Goal: Information Seeking & Learning: Compare options

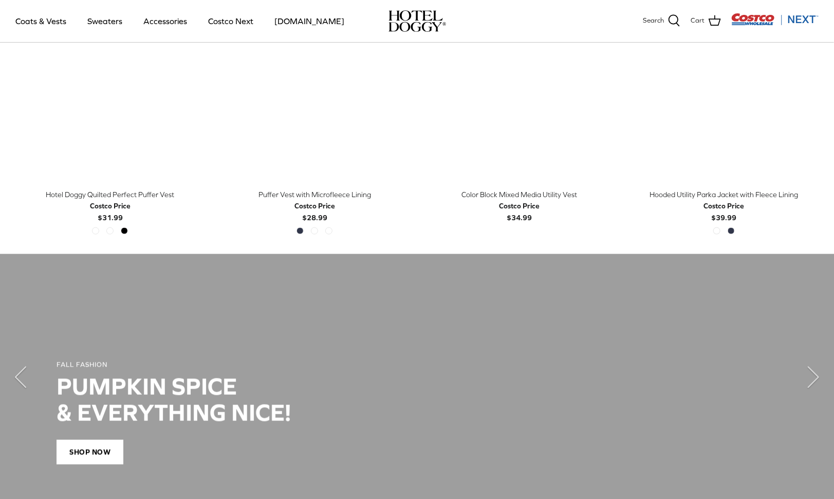
scroll to position [514, 0]
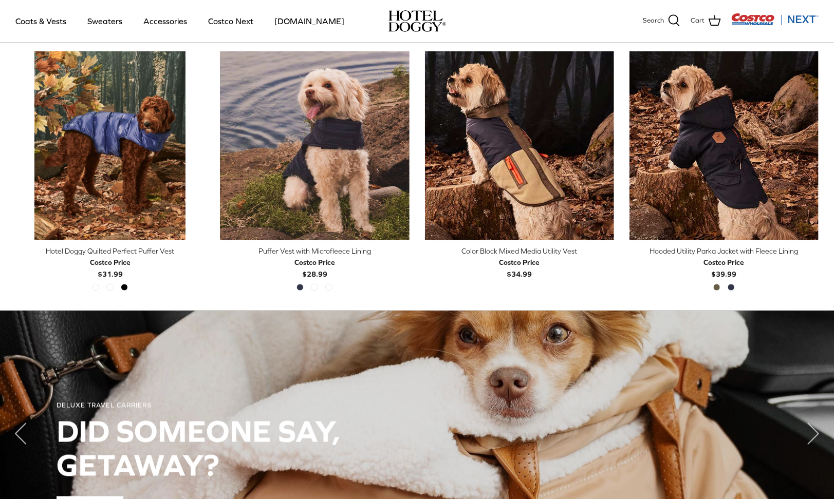
click at [768, 221] on link "Quick buy" at bounding box center [724, 224] width 179 height 21
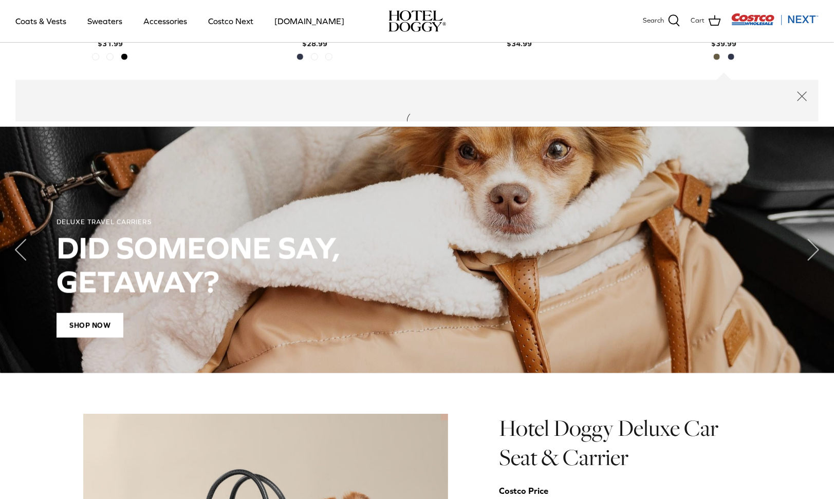
scroll to position [763, 0]
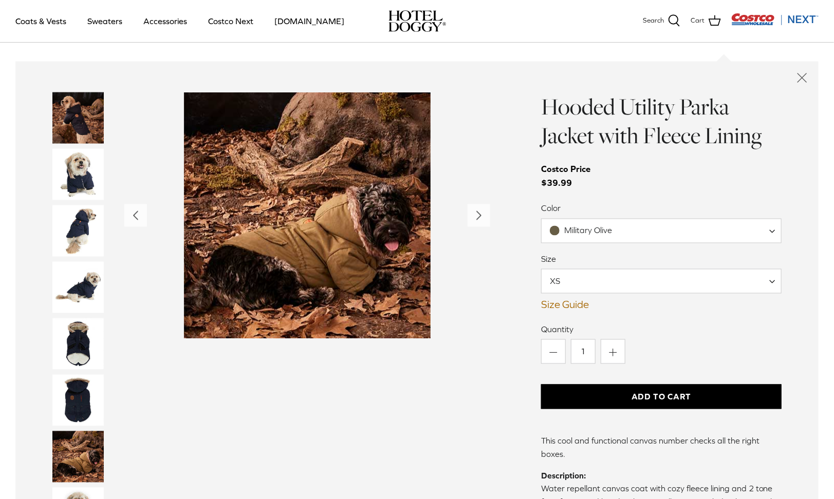
click at [588, 233] on span "Military Olive" at bounding box center [589, 230] width 48 height 9
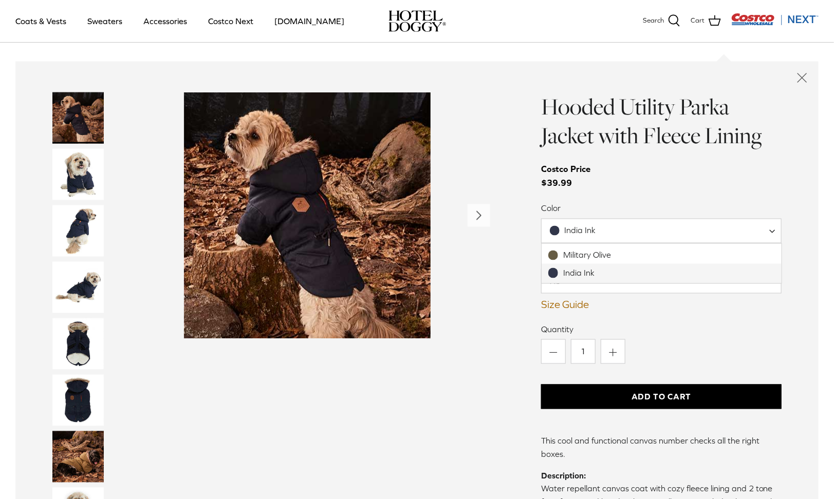
click at [609, 240] on span "India Ink" at bounding box center [661, 231] width 241 height 25
select select "Military Olive"
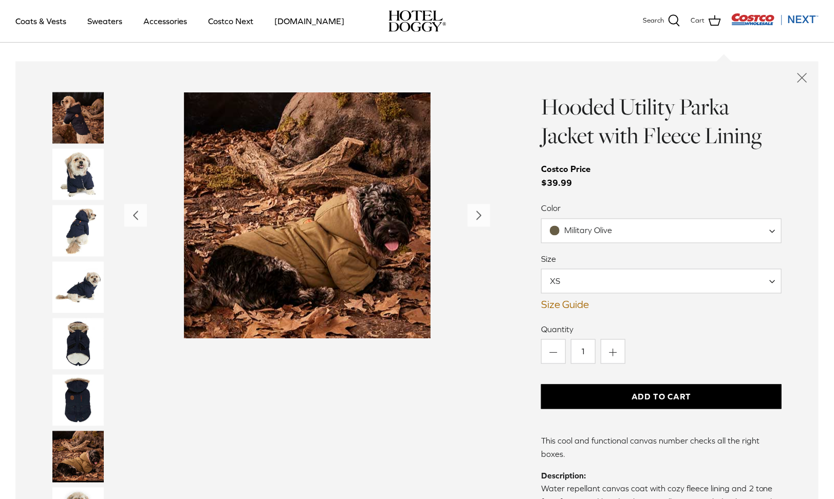
click at [603, 281] on span "XS" at bounding box center [661, 281] width 241 height 25
click at [98, 197] on img "Thumbnail Link" at bounding box center [77, 174] width 51 height 51
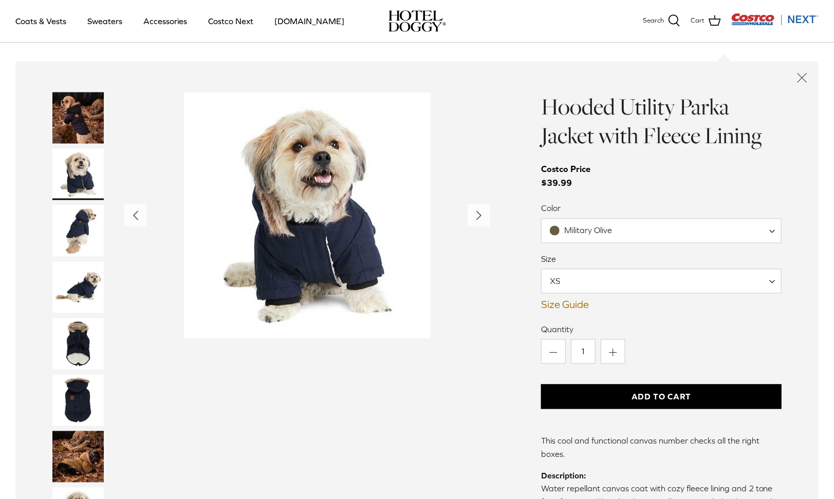
drag, startPoint x: 101, startPoint y: 224, endPoint x: 96, endPoint y: 227, distance: 5.6
click at [100, 225] on img "Thumbnail Link" at bounding box center [77, 231] width 51 height 51
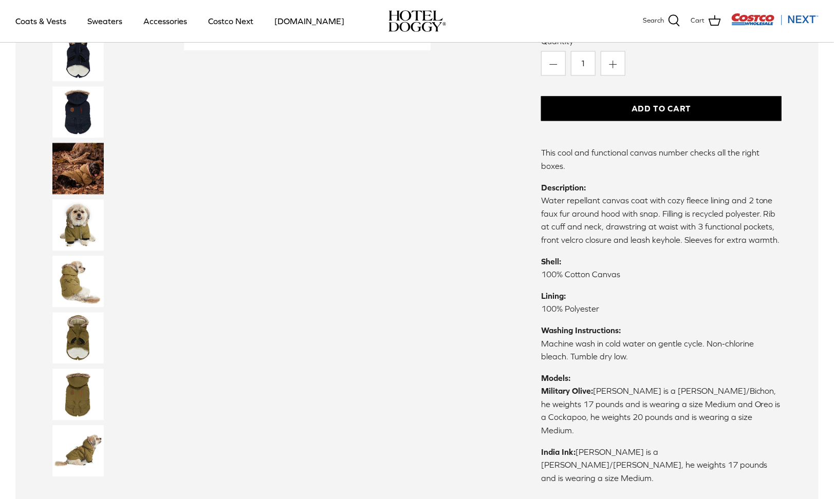
scroll to position [1123, 0]
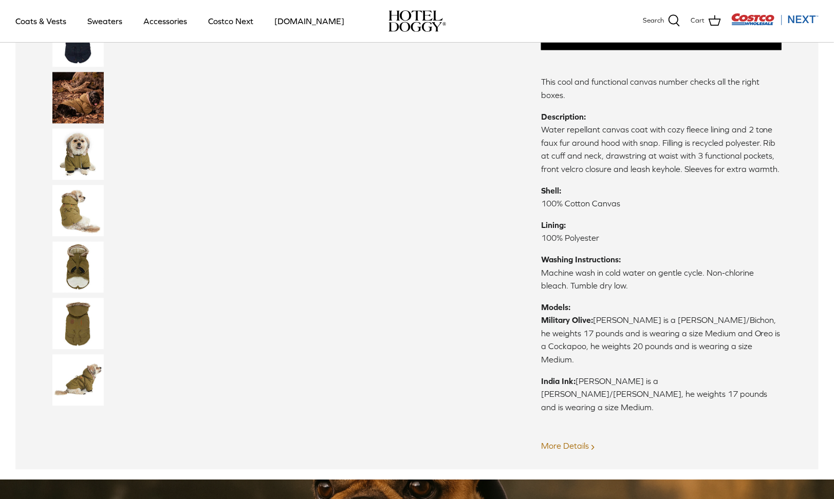
click at [555, 441] on link "More Details Right" at bounding box center [569, 445] width 56 height 9
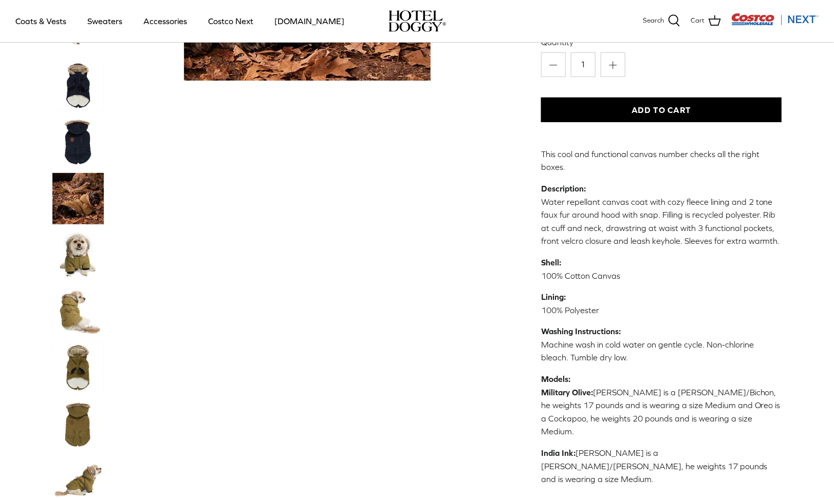
scroll to position [257, 0]
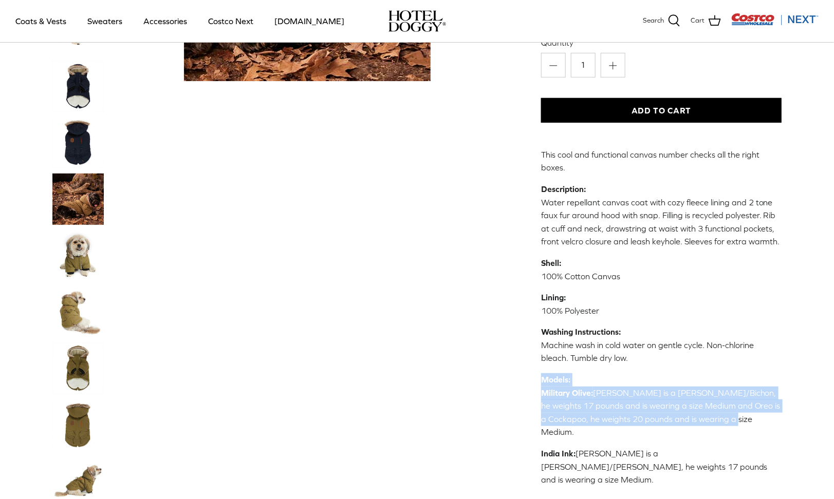
drag, startPoint x: 695, startPoint y: 362, endPoint x: 723, endPoint y: 409, distance: 55.1
click at [723, 409] on p "Models: Military Olive: Marty is a Shih Tzu/Bichon, he weights 17 pounds and is…" at bounding box center [661, 407] width 241 height 66
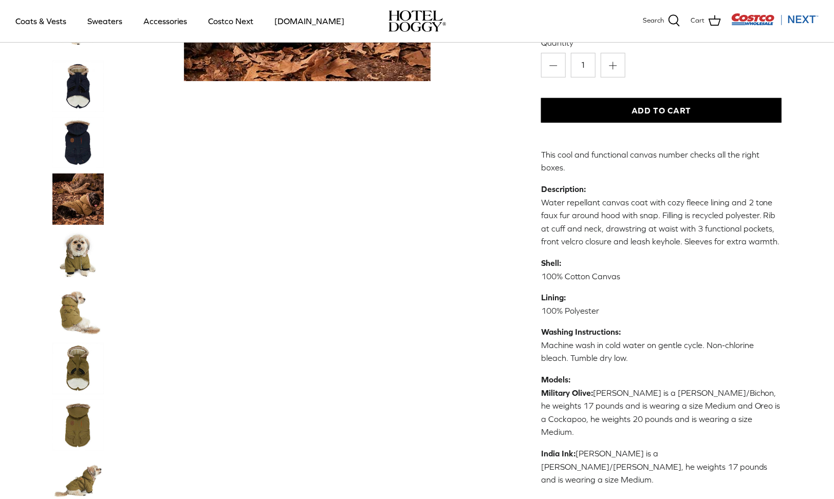
drag, startPoint x: 723, startPoint y: 409, endPoint x: 714, endPoint y: 436, distance: 28.1
click at [714, 448] on p "India Ink: Marty is a Shih Tzu/Bichon, he weights 17 pounds and is wearing a si…" at bounding box center [661, 468] width 241 height 40
click at [683, 392] on p "Models: Military Olive: Marty is a Shih Tzu/Bichon, he weights 17 pounds and is…" at bounding box center [661, 407] width 241 height 66
click at [87, 230] on img "Thumbnail Link" at bounding box center [77, 255] width 51 height 51
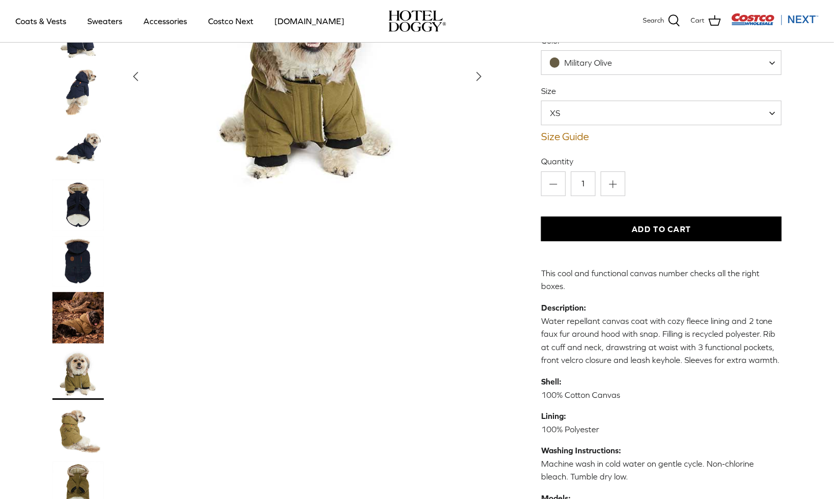
scroll to position [103, 0]
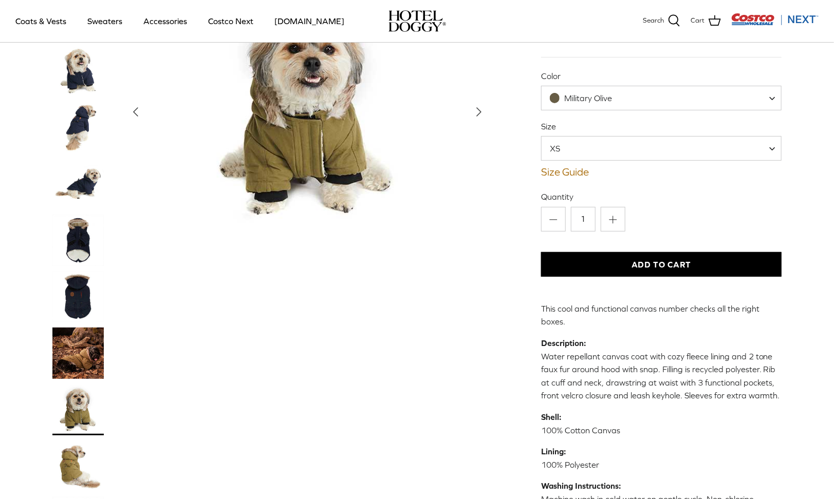
click at [95, 328] on img "Thumbnail Link" at bounding box center [77, 353] width 51 height 51
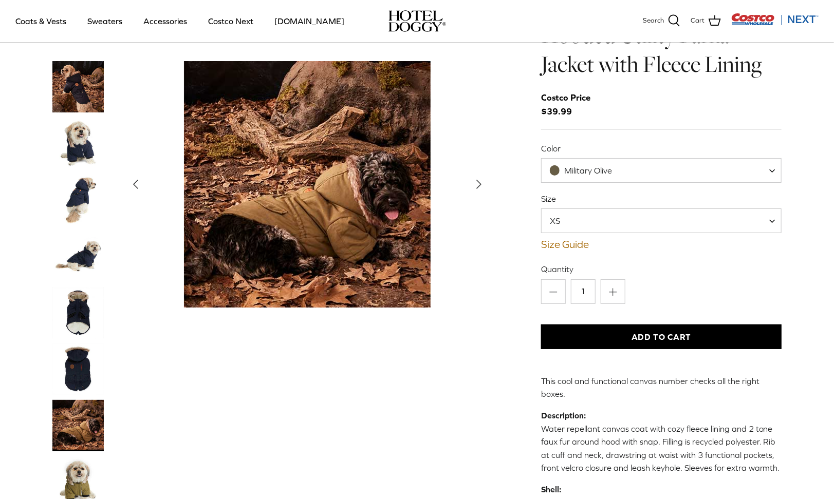
scroll to position [6, 0]
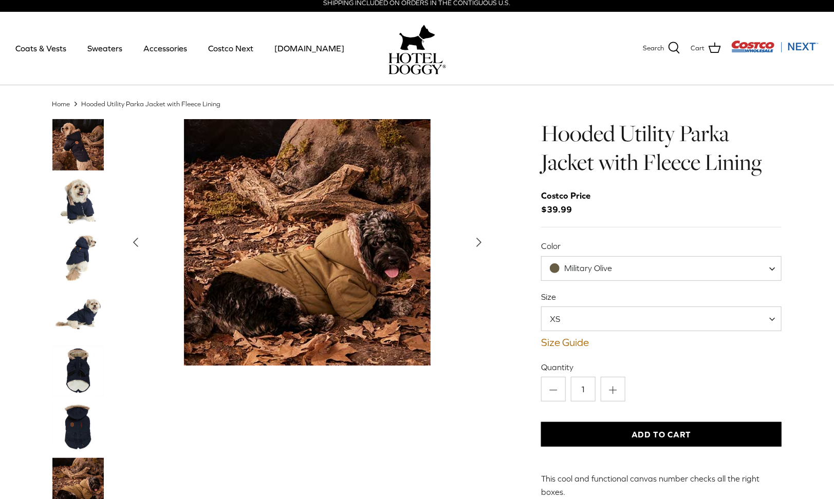
click at [55, 183] on img "Thumbnail Link" at bounding box center [77, 201] width 51 height 51
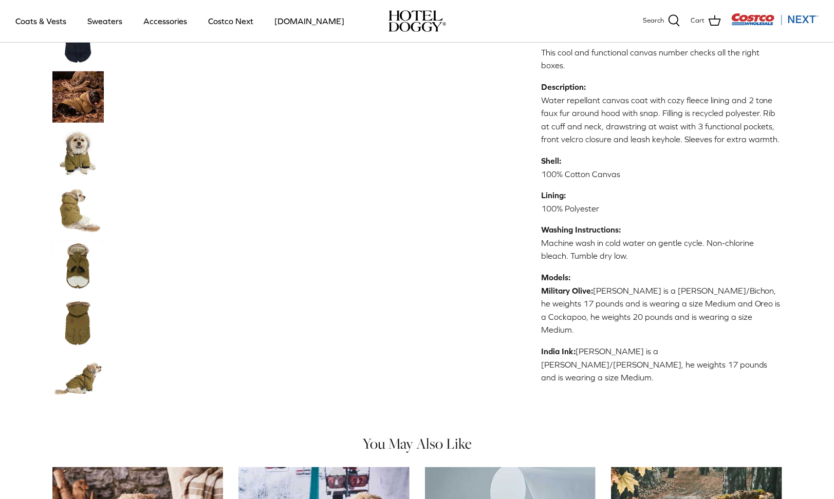
scroll to position [365, 0]
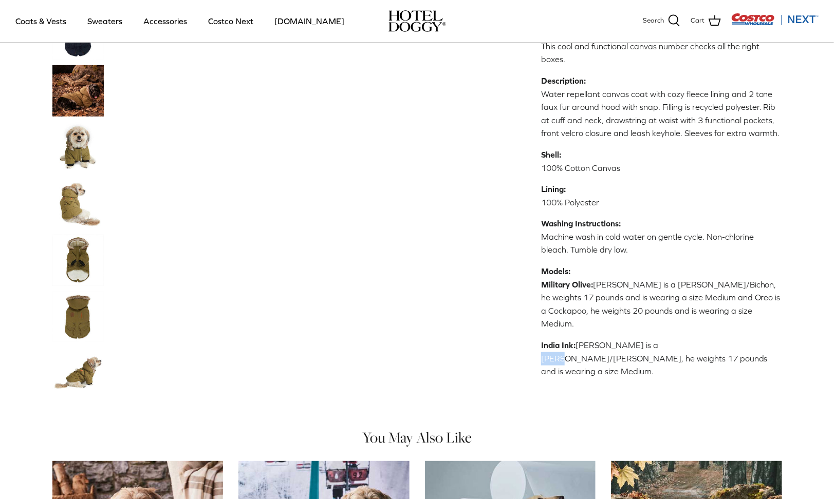
drag, startPoint x: 639, startPoint y: 309, endPoint x: 659, endPoint y: 315, distance: 21.1
click at [659, 315] on div "This cool and functional canvas number checks all the right boxes. Description:…" at bounding box center [661, 209] width 241 height 339
drag, startPoint x: 659, startPoint y: 315, endPoint x: 674, endPoint y: 340, distance: 28.4
click at [674, 340] on div "Hooded Utility Parka Jacket with Fleece Lining Costco Price $39.99 Color Milita…" at bounding box center [661, 45] width 241 height 718
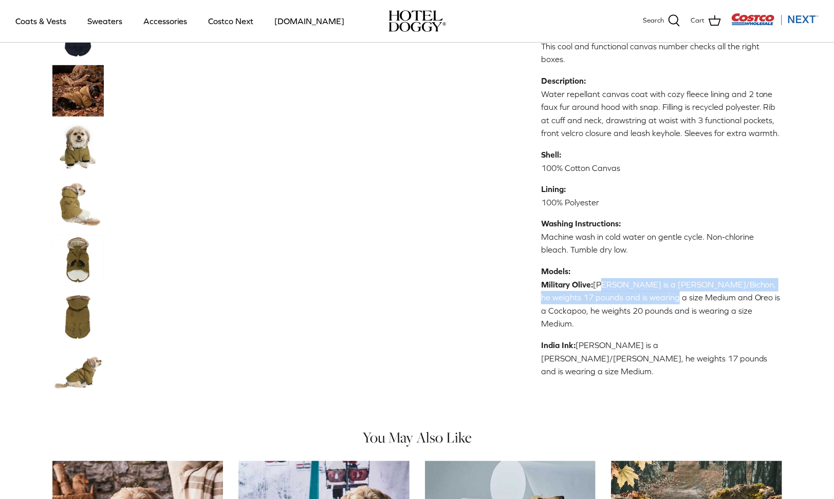
drag, startPoint x: 601, startPoint y: 275, endPoint x: 637, endPoint y: 289, distance: 38.5
click at [637, 289] on p "Models: Military Olive: Marty is a Shih Tzu/Bichon, he weights 17 pounds and is…" at bounding box center [661, 298] width 241 height 66
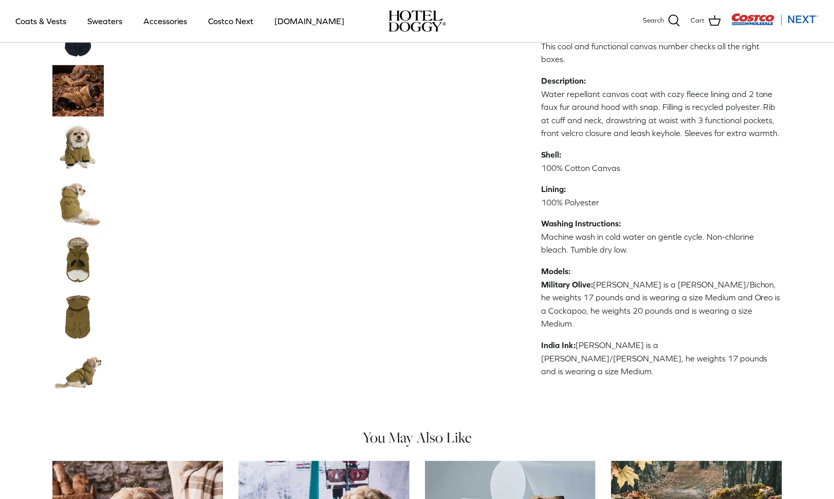
click at [648, 298] on p "Models: Military Olive: Marty is a Shih Tzu/Bichon, he weights 17 pounds and is…" at bounding box center [661, 298] width 241 height 66
drag, startPoint x: 720, startPoint y: 290, endPoint x: 728, endPoint y: 302, distance: 14.1
click at [728, 302] on p "Models: Military Olive: Marty is a Shih Tzu/Bichon, he weights 17 pounds and is…" at bounding box center [661, 298] width 241 height 66
drag, startPoint x: 728, startPoint y: 302, endPoint x: 709, endPoint y: 365, distance: 66.0
click at [709, 365] on div "Home Right Hooded Utility Parka Jacket with Fleece Lining Left Right" at bounding box center [417, 190] width 834 height 1076
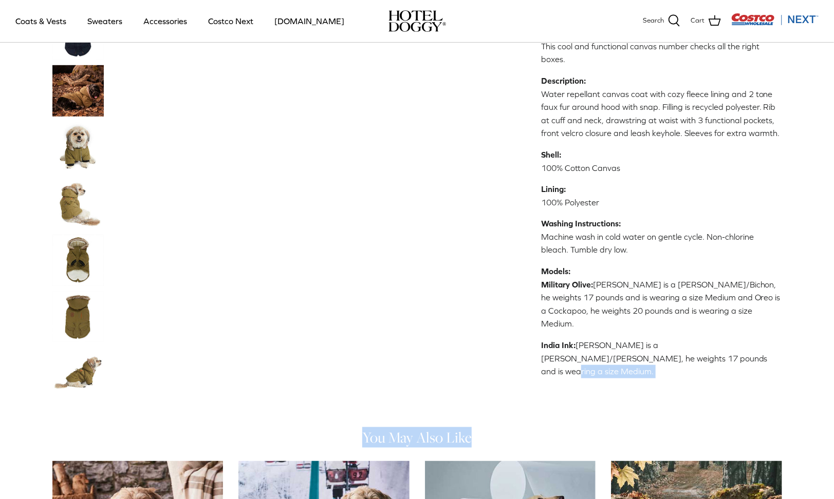
click at [79, 291] on img "Thumbnail Link" at bounding box center [77, 316] width 51 height 51
click at [85, 178] on img "Thumbnail Link" at bounding box center [77, 203] width 51 height 51
click at [84, 122] on img "Thumbnail Link" at bounding box center [77, 147] width 51 height 51
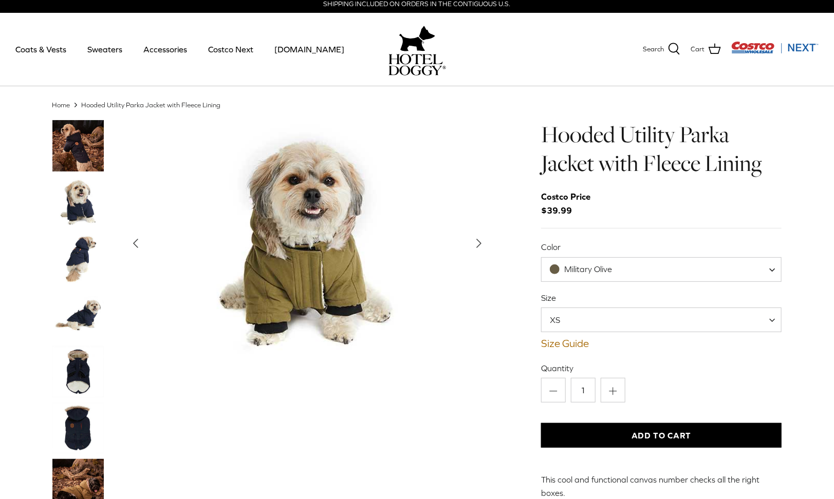
scroll to position [4, 0]
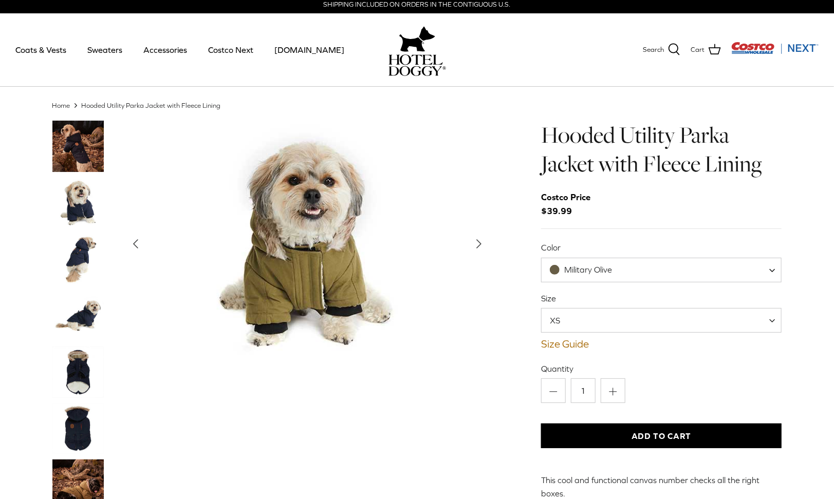
click at [479, 254] on button "Right" at bounding box center [479, 244] width 23 height 23
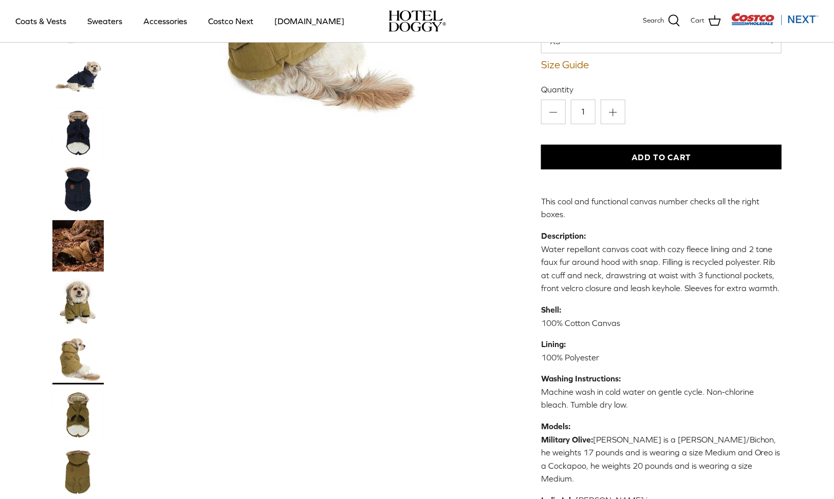
scroll to position [210, 0]
drag, startPoint x: 659, startPoint y: 276, endPoint x: 708, endPoint y: 272, distance: 49.0
click at [708, 272] on p "Description: Water repellant canvas coat with cozy fleece lining and 2 tone fau…" at bounding box center [661, 263] width 241 height 66
drag, startPoint x: 708, startPoint y: 272, endPoint x: 726, endPoint y: 285, distance: 22.5
click at [726, 285] on div "This cool and functional canvas number checks all the right boxes. Description:…" at bounding box center [661, 365] width 241 height 339
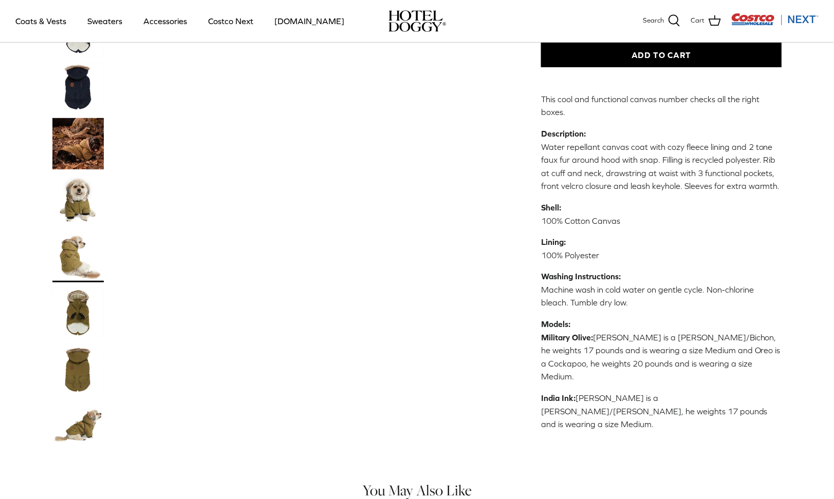
scroll to position [0, 0]
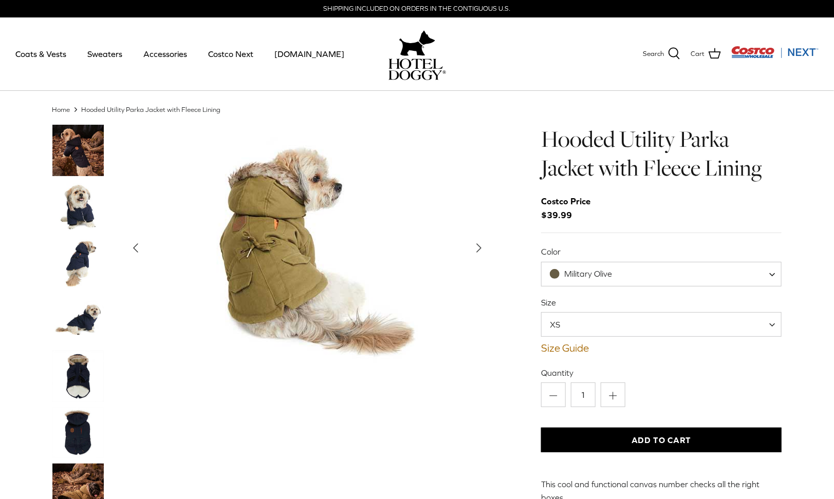
click at [476, 238] on button "Right" at bounding box center [479, 248] width 23 height 23
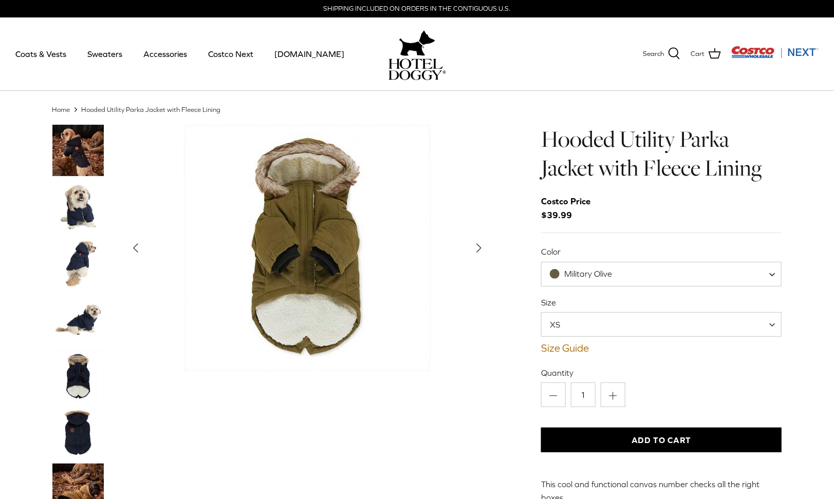
click at [476, 238] on button "Right" at bounding box center [479, 248] width 23 height 23
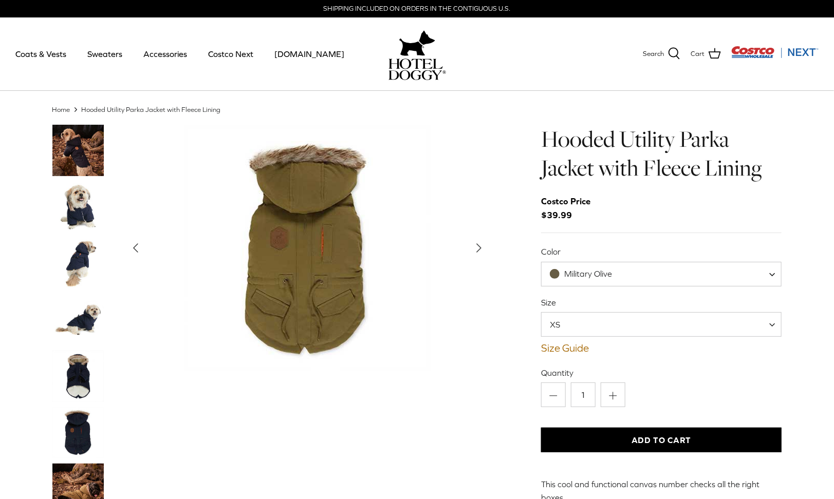
click at [476, 238] on button "Right" at bounding box center [479, 248] width 23 height 23
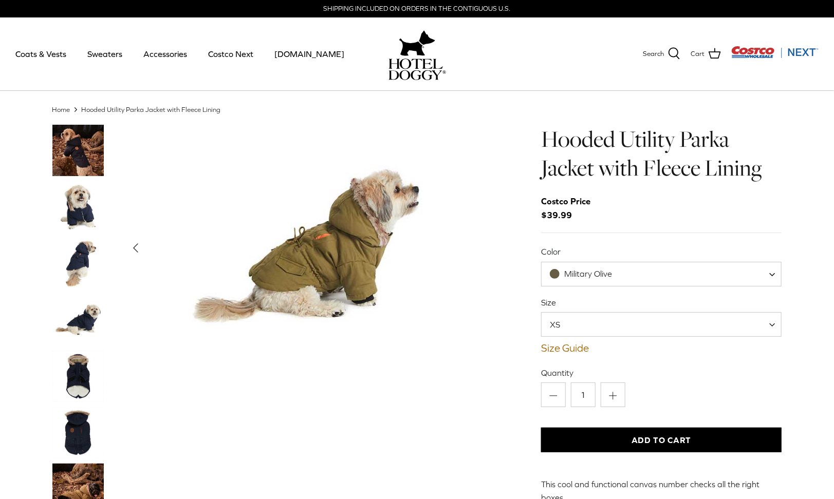
click at [476, 238] on div "Show Gallery" at bounding box center [307, 248] width 366 height 247
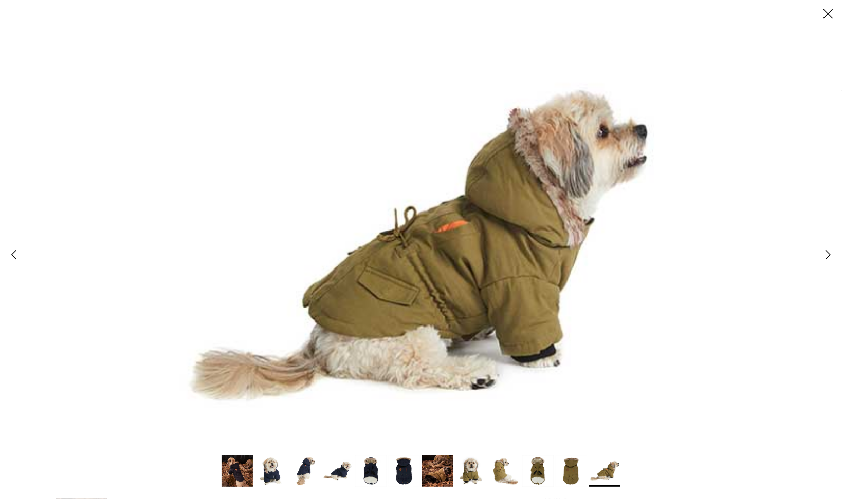
click at [833, 16] on icon "Close" at bounding box center [827, 13] width 17 height 17
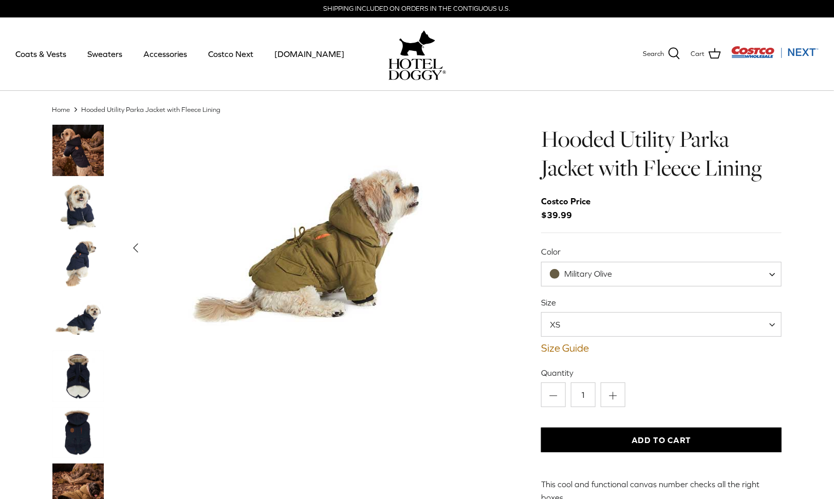
click at [744, 320] on span "XS" at bounding box center [661, 324] width 241 height 25
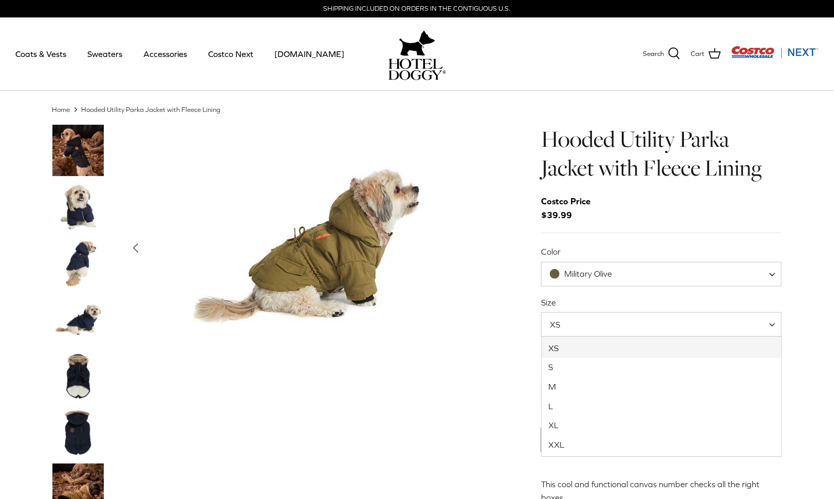
click at [744, 320] on span "XS" at bounding box center [661, 324] width 241 height 25
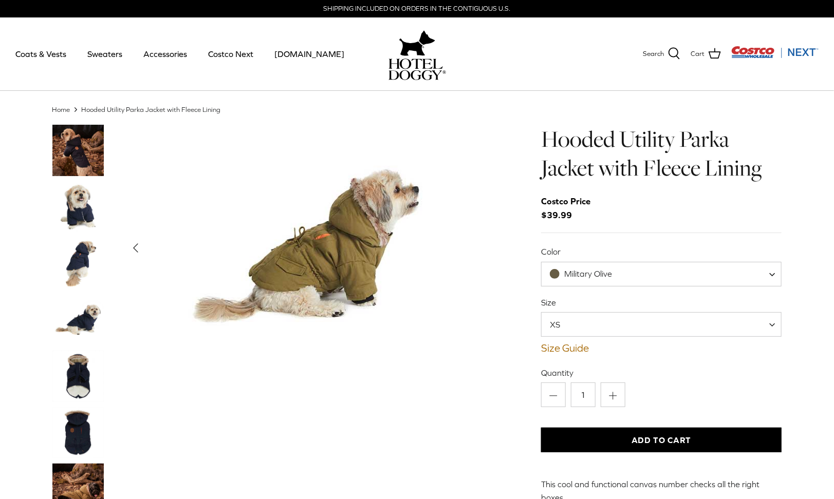
click at [744, 320] on span "XS" at bounding box center [661, 324] width 241 height 25
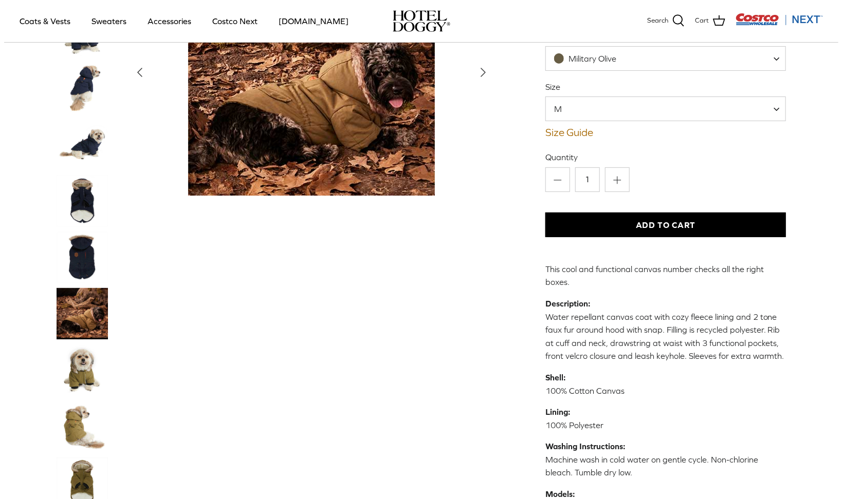
scroll to position [154, 0]
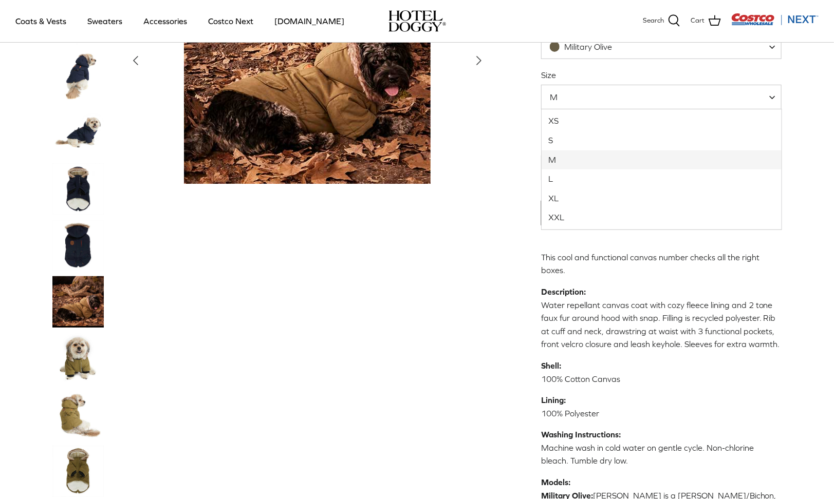
click at [704, 94] on span "M" at bounding box center [661, 97] width 241 height 25
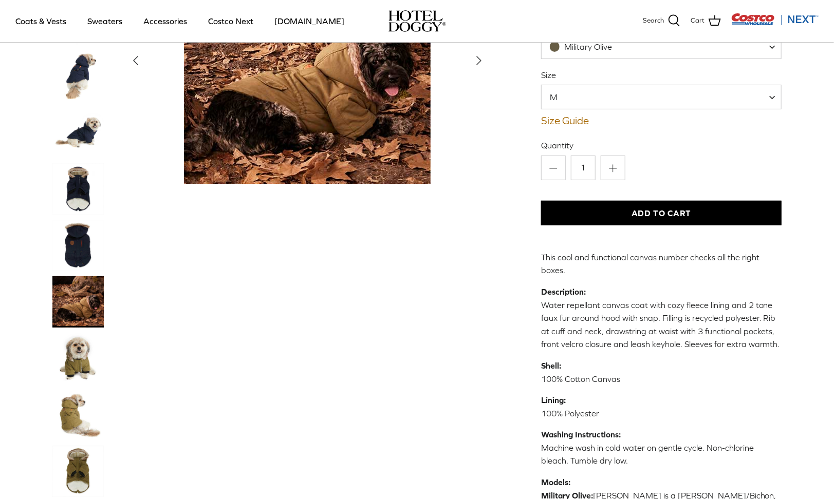
click at [623, 292] on p "Description: Water repellant canvas coat with cozy fleece lining and 2 tone fau…" at bounding box center [661, 319] width 241 height 66
click at [571, 115] on link "Size Guide" at bounding box center [661, 121] width 241 height 12
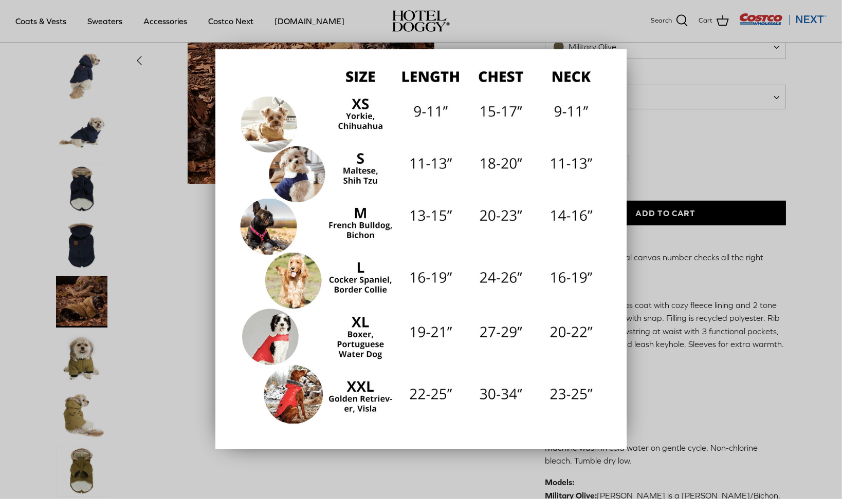
scroll to position [0, 0]
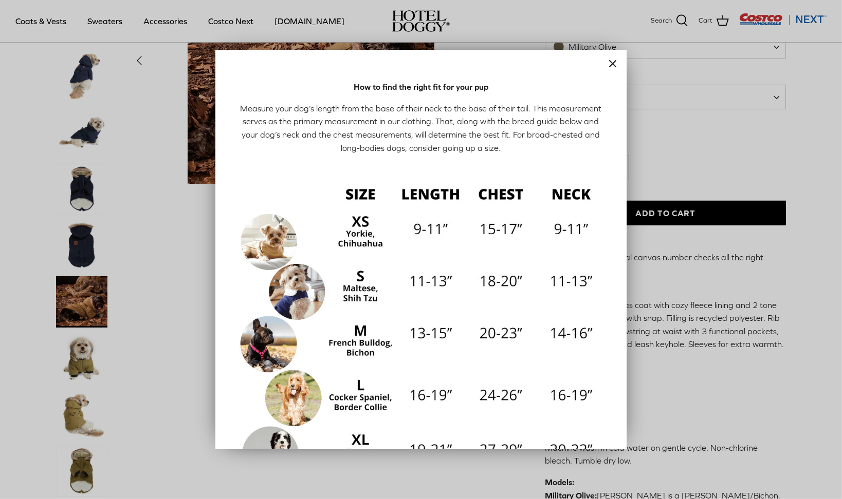
click at [338, 142] on p "Measure your dog’s length from the base of their neck to the base of their tail…" at bounding box center [421, 128] width 370 height 52
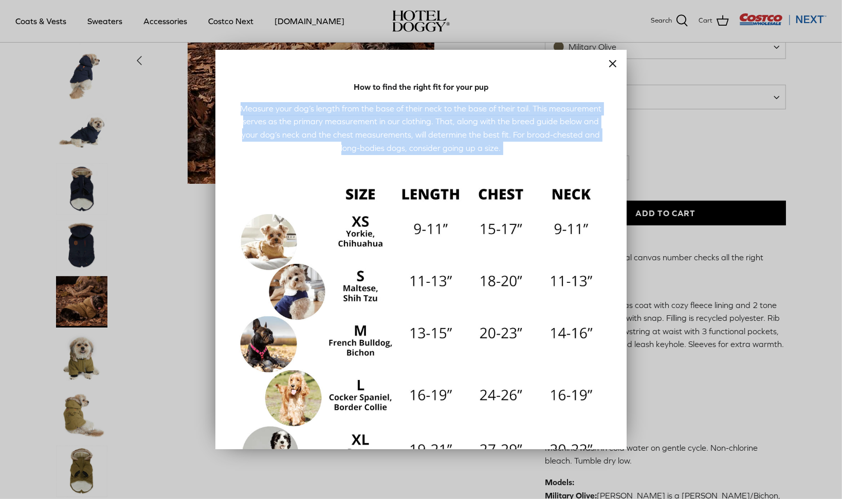
click at [338, 142] on p "Measure your dog’s length from the base of their neck to the base of their tail…" at bounding box center [421, 128] width 370 height 52
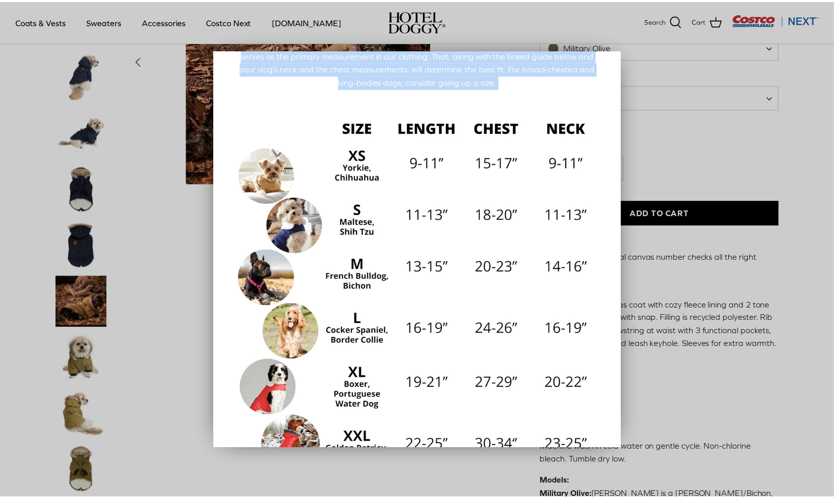
scroll to position [118, 0]
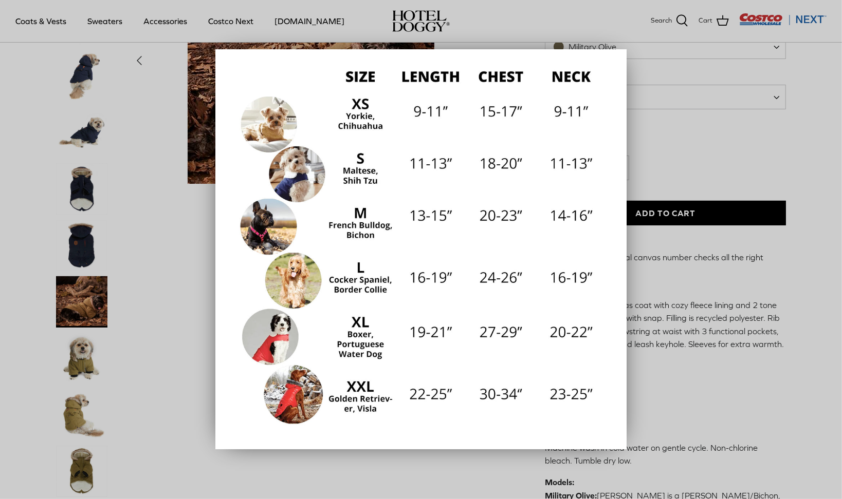
click at [707, 426] on div at bounding box center [421, 249] width 842 height 499
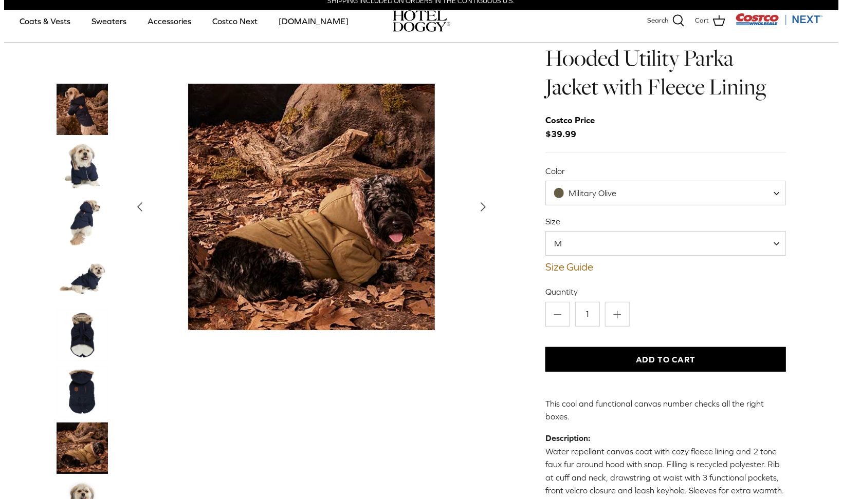
scroll to position [0, 0]
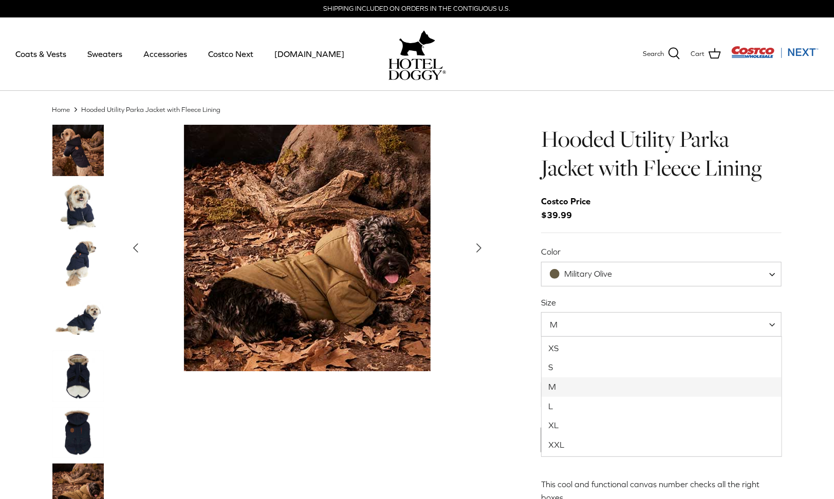
click at [616, 323] on span "M" at bounding box center [661, 324] width 241 height 25
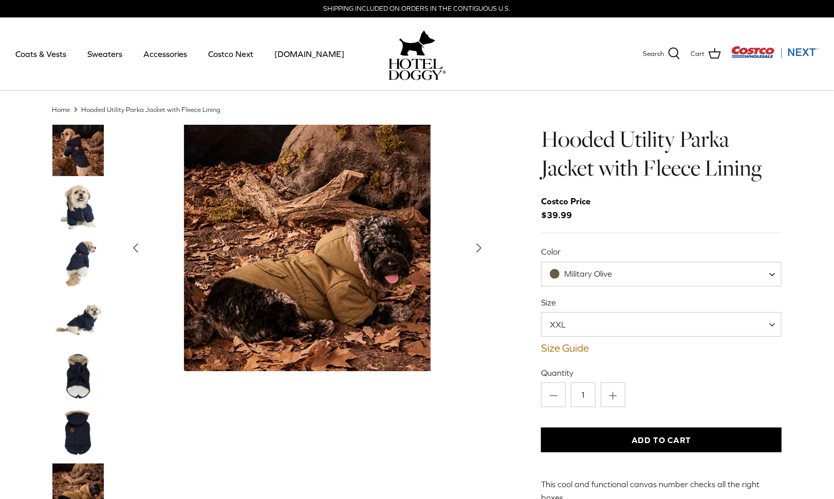
click at [558, 345] on link "Size Guide" at bounding box center [661, 348] width 241 height 12
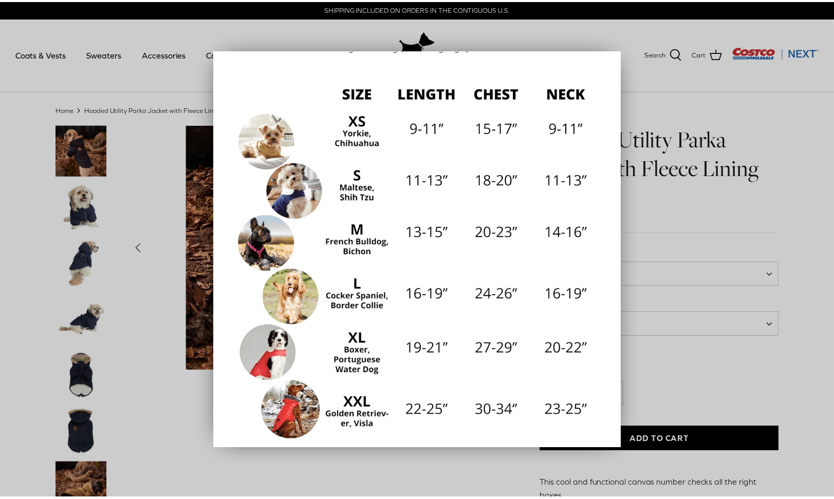
scroll to position [118, 0]
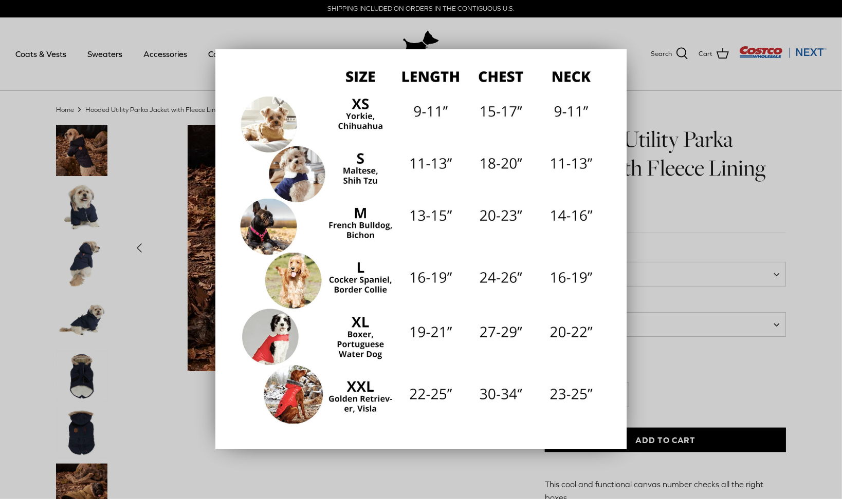
click at [273, 330] on img at bounding box center [421, 244] width 370 height 370
click at [705, 394] on div at bounding box center [421, 249] width 842 height 499
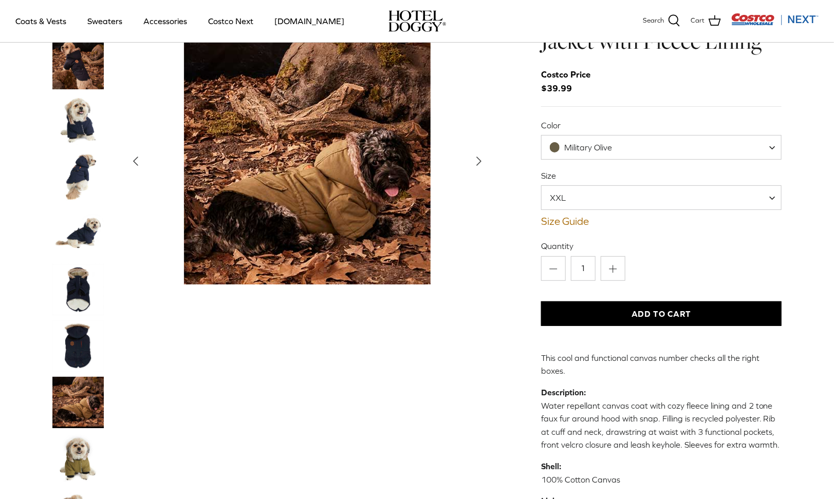
scroll to position [51, 0]
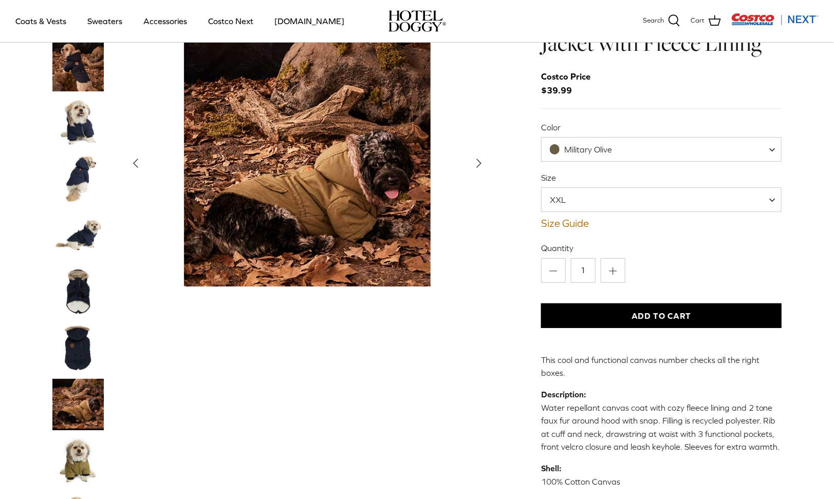
click at [595, 197] on span "XXL" at bounding box center [661, 200] width 241 height 25
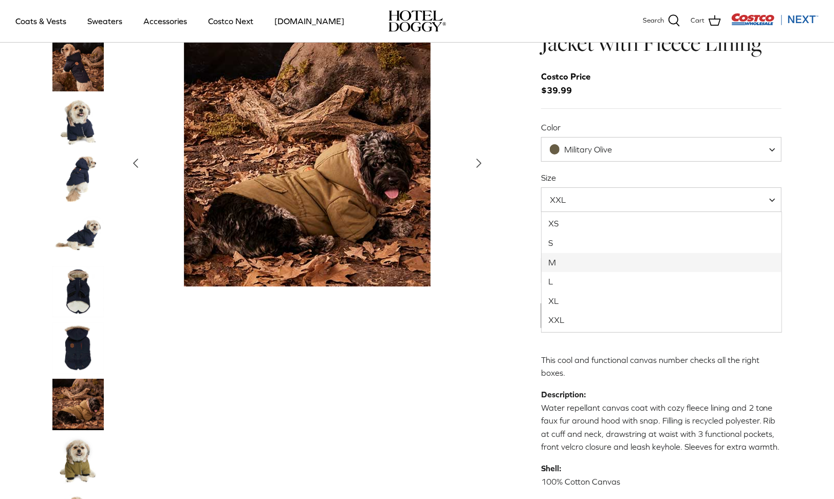
select select "M"
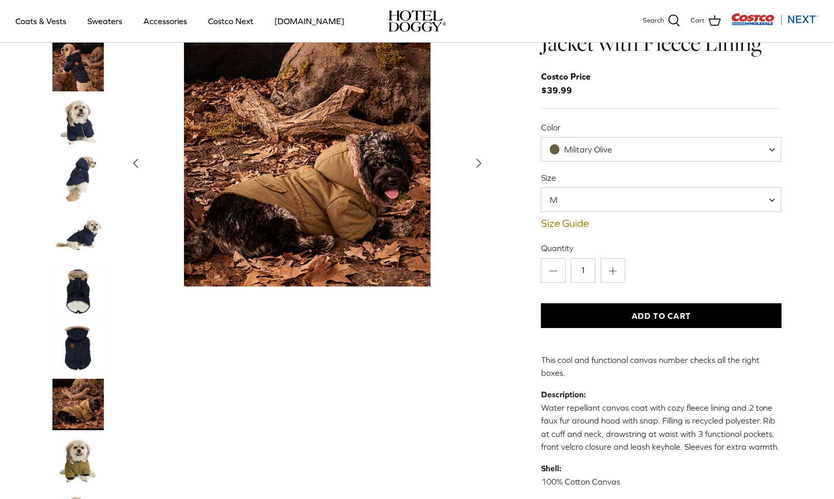
click at [263, 454] on div "Left Right" at bounding box center [271, 379] width 438 height 678
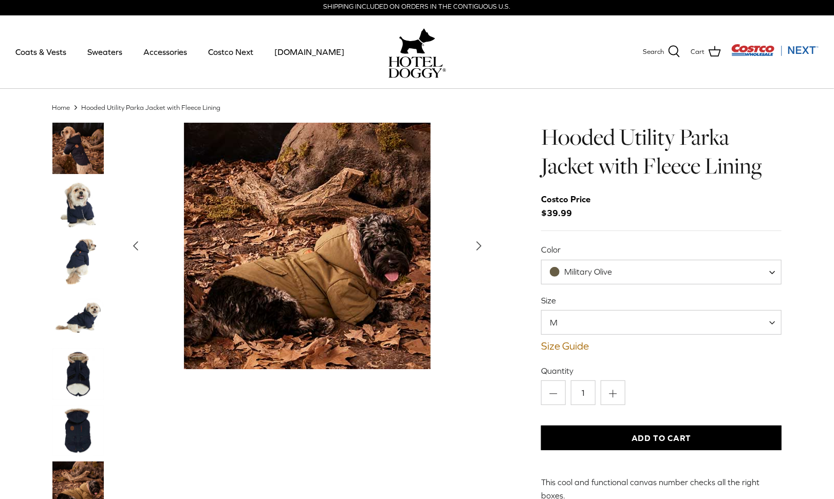
scroll to position [1, 0]
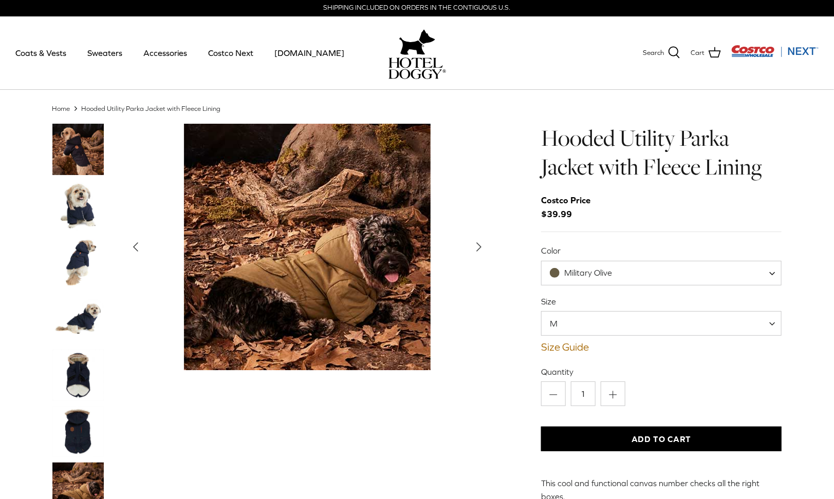
click at [485, 251] on icon "Right" at bounding box center [479, 247] width 16 height 16
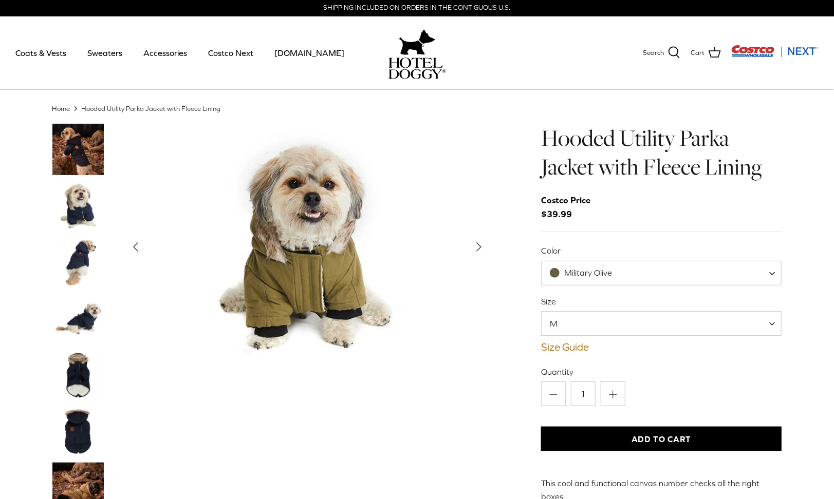
click at [485, 251] on icon "Right" at bounding box center [479, 247] width 16 height 16
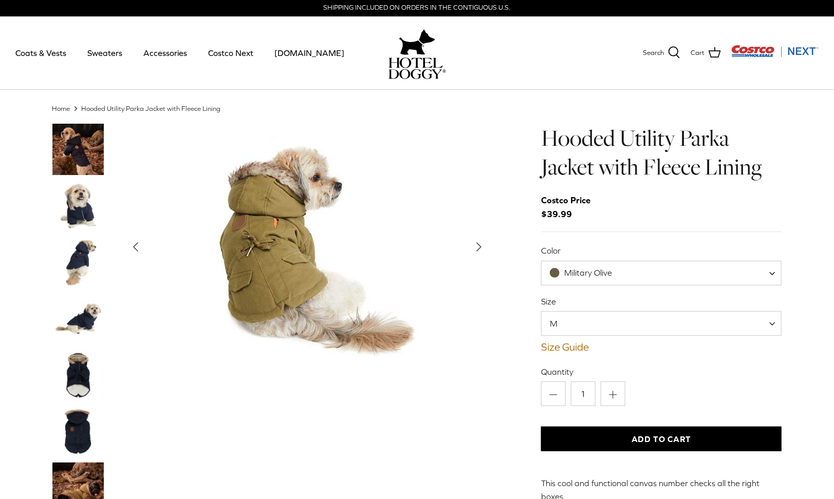
click at [485, 251] on icon "Right" at bounding box center [479, 247] width 16 height 16
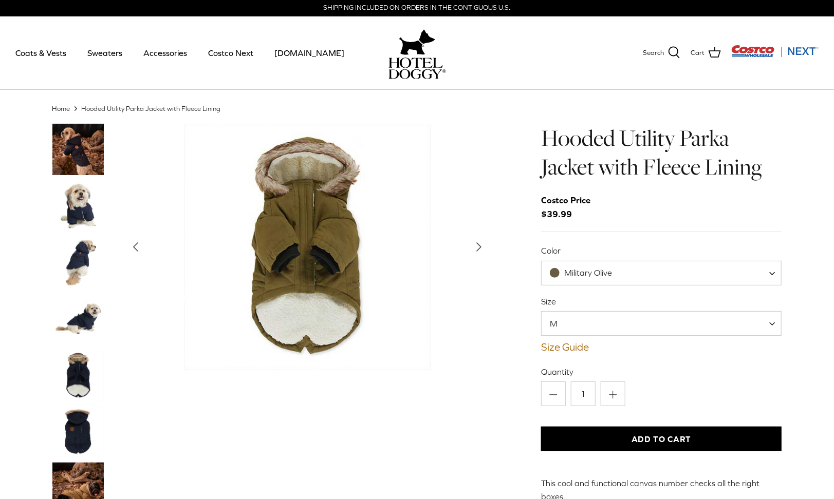
click at [485, 251] on icon "Right" at bounding box center [479, 247] width 16 height 16
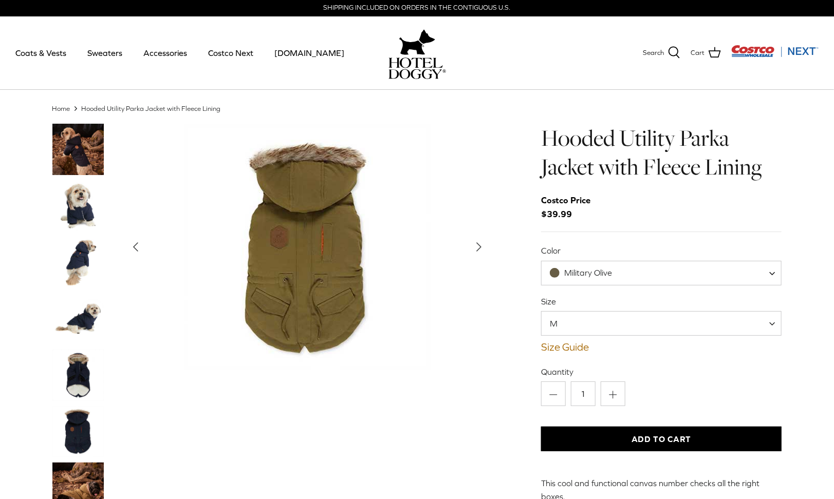
click at [485, 251] on icon "Right" at bounding box center [479, 247] width 16 height 16
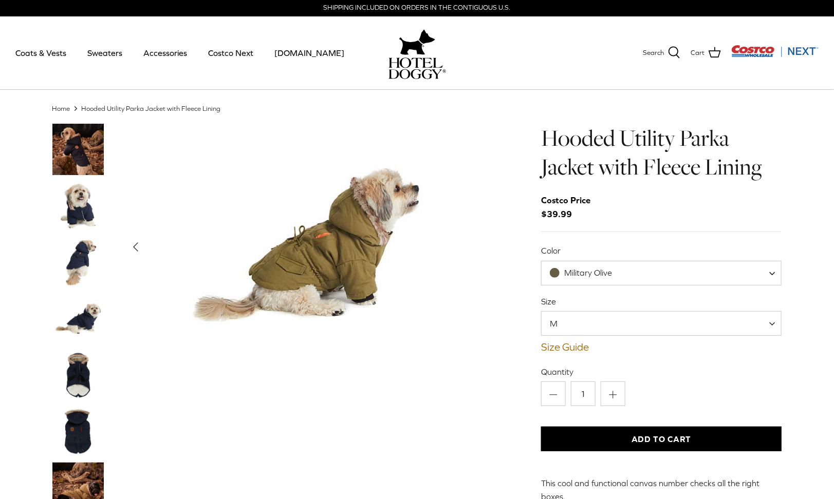
click at [305, 197] on img "Show Gallery" at bounding box center [307, 247] width 247 height 247
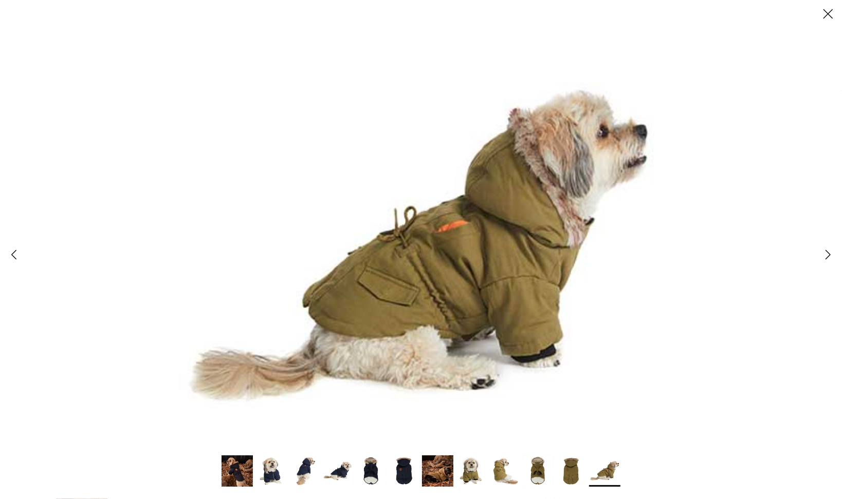
click at [833, 23] on link "Close" at bounding box center [828, 14] width 28 height 28
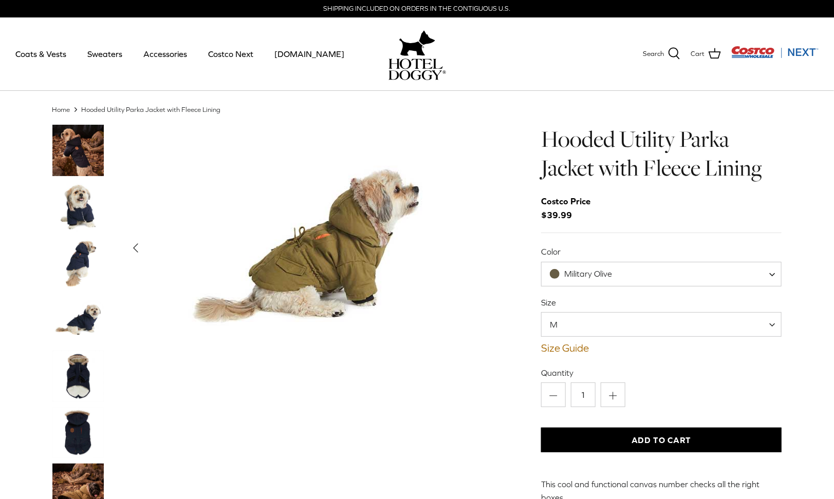
click at [164, 55] on link "Accessories" at bounding box center [165, 53] width 62 height 35
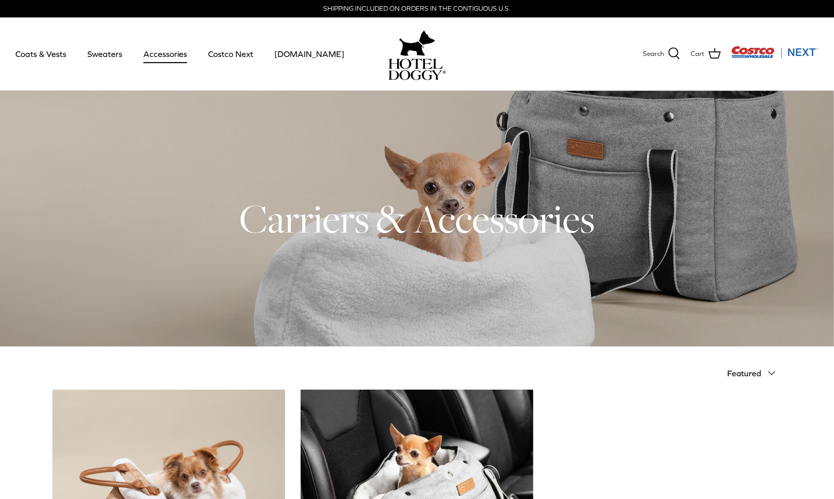
click at [97, 58] on link "Sweaters" at bounding box center [104, 53] width 53 height 35
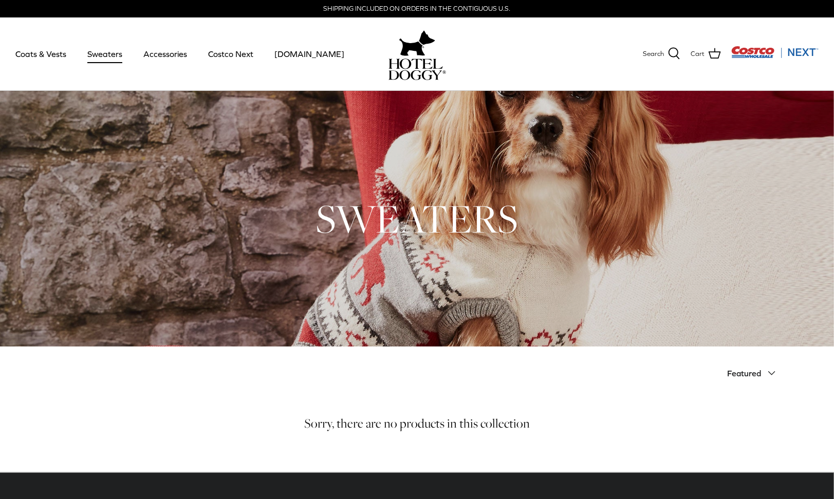
click at [73, 51] on link "Coats & Vests" at bounding box center [40, 53] width 69 height 35
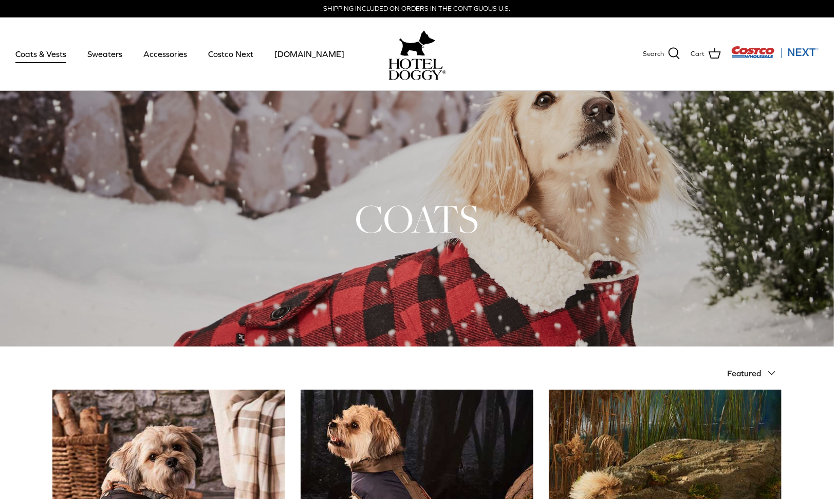
click at [297, 60] on link "[DOMAIN_NAME]" at bounding box center [309, 53] width 88 height 35
